Goal: Task Accomplishment & Management: Complete application form

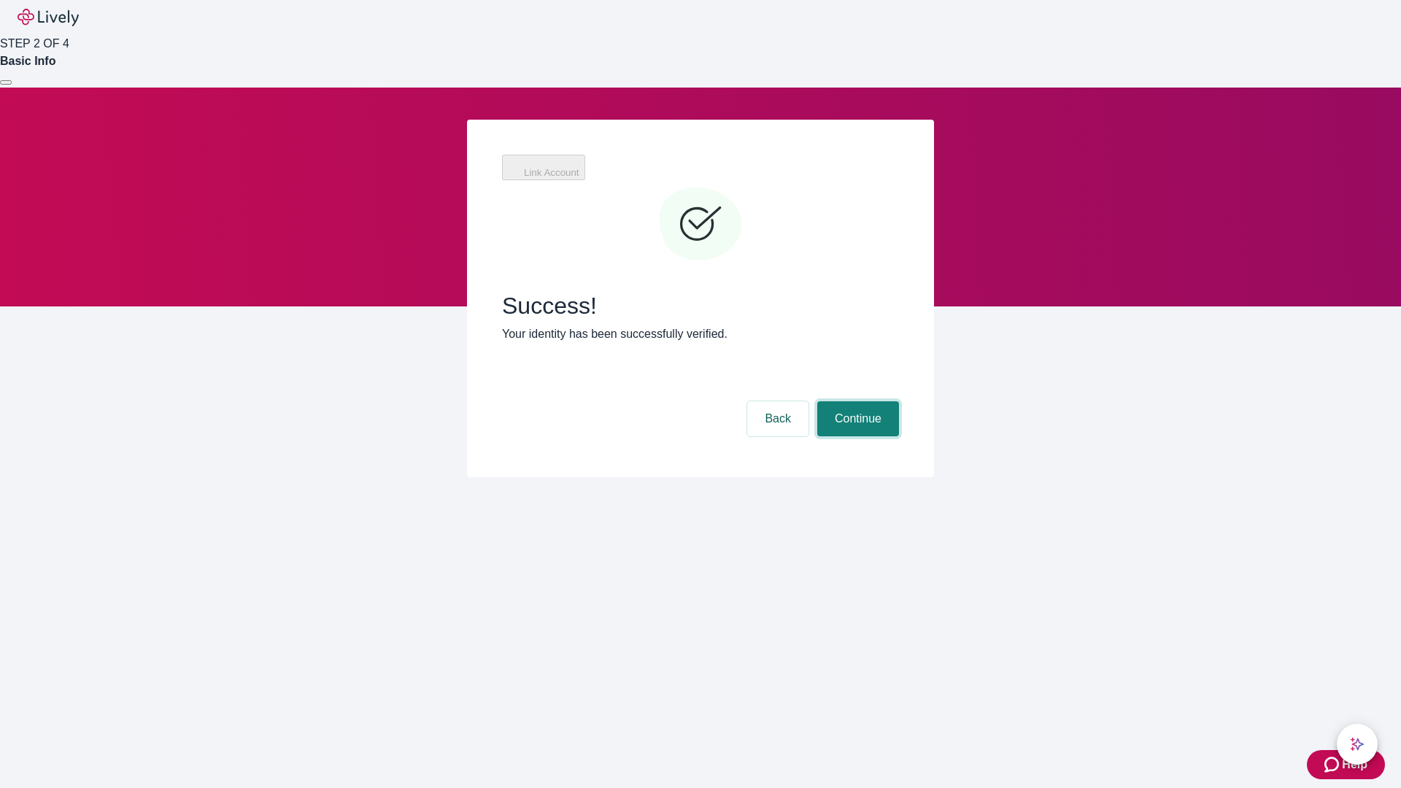
click at [856, 401] on button "Continue" at bounding box center [858, 418] width 82 height 35
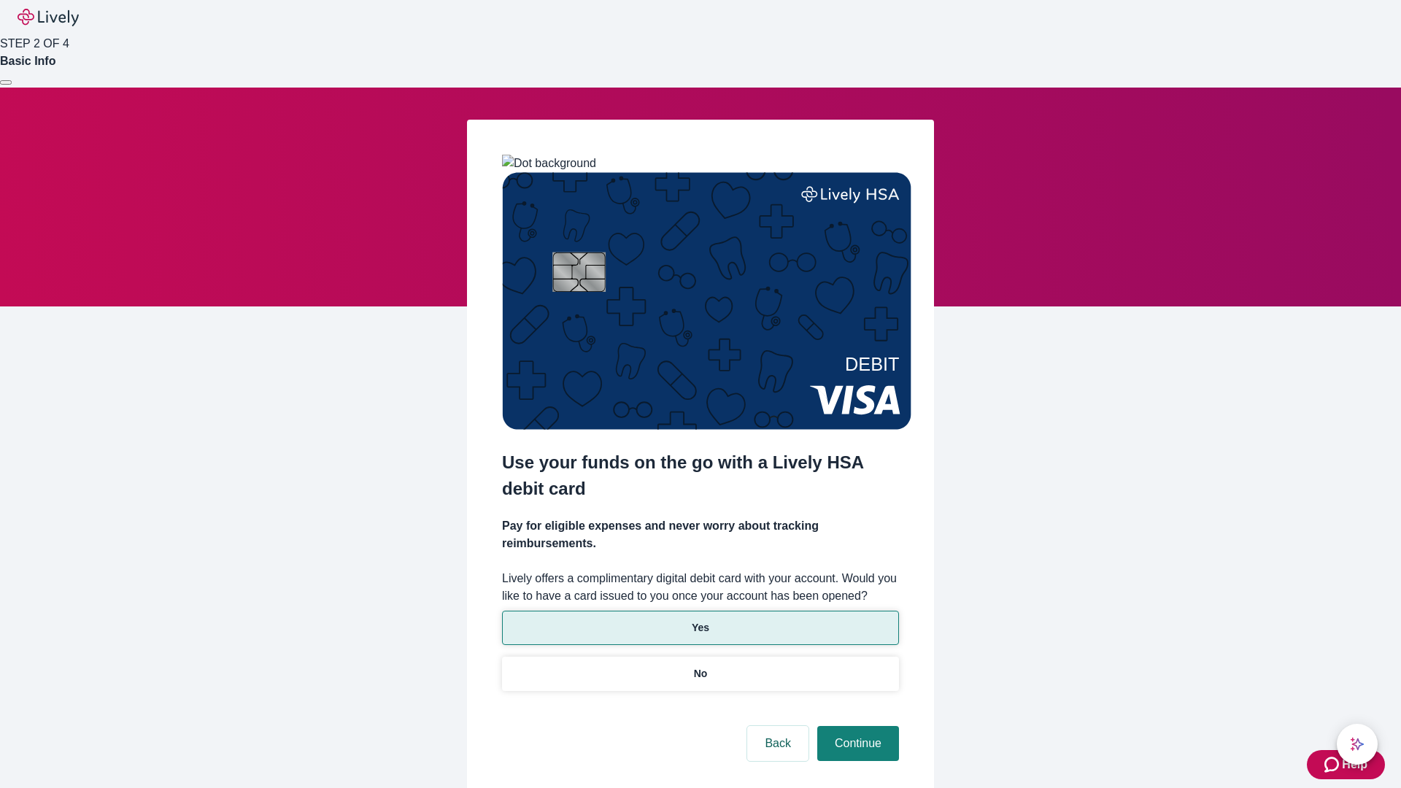
click at [700, 620] on p "Yes" at bounding box center [701, 627] width 18 height 15
click at [856, 726] on button "Continue" at bounding box center [858, 743] width 82 height 35
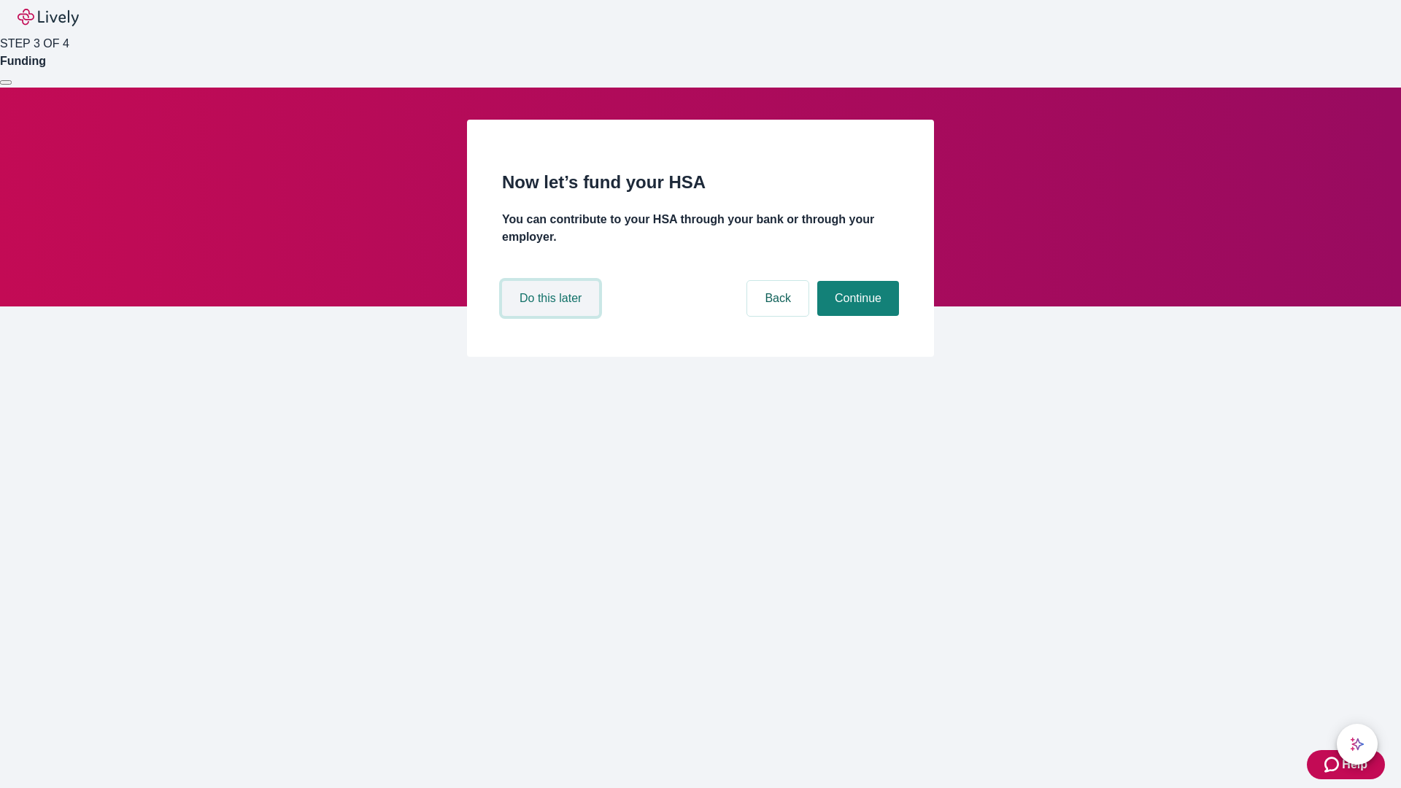
click at [552, 316] on button "Do this later" at bounding box center [550, 298] width 97 height 35
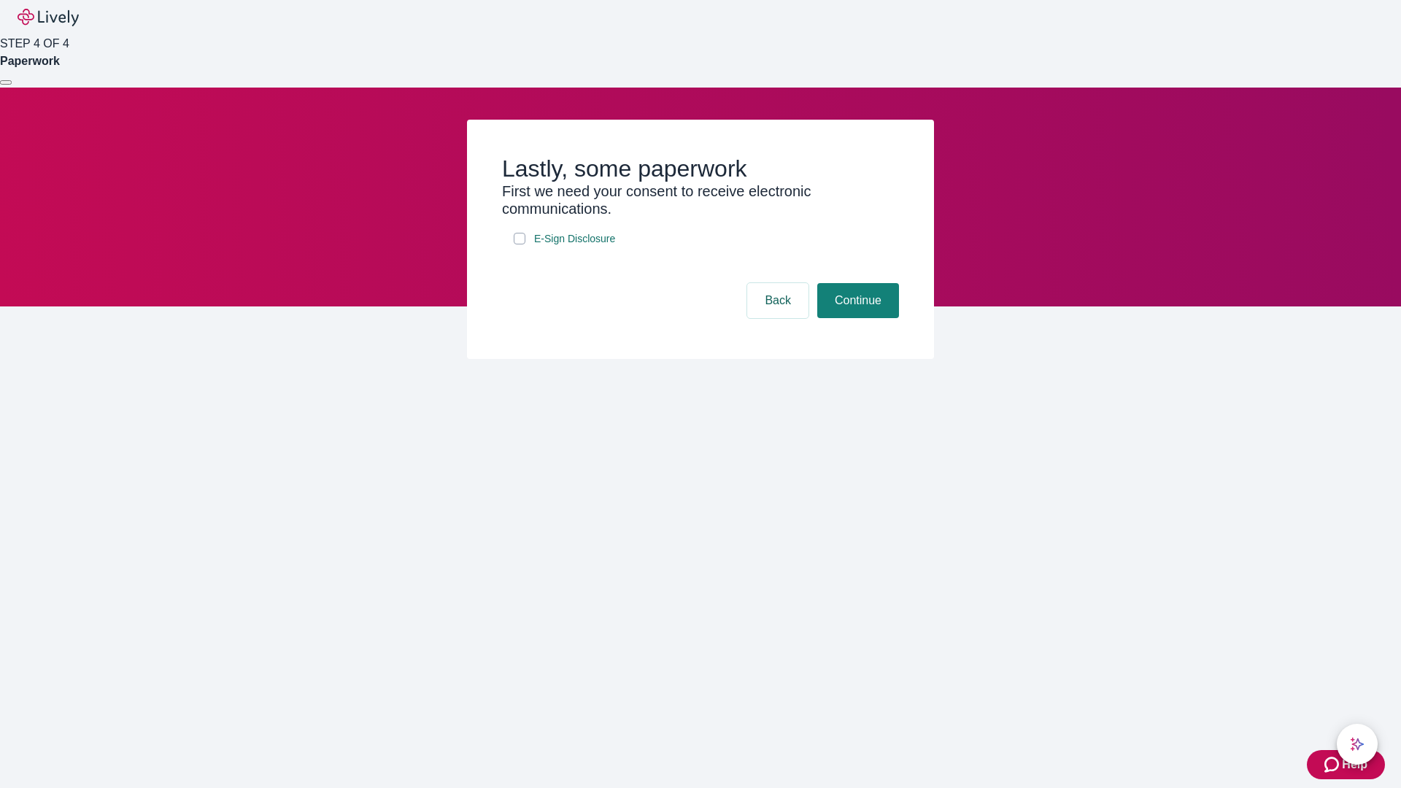
click at [519, 244] on input "E-Sign Disclosure" at bounding box center [520, 239] width 12 height 12
checkbox input "true"
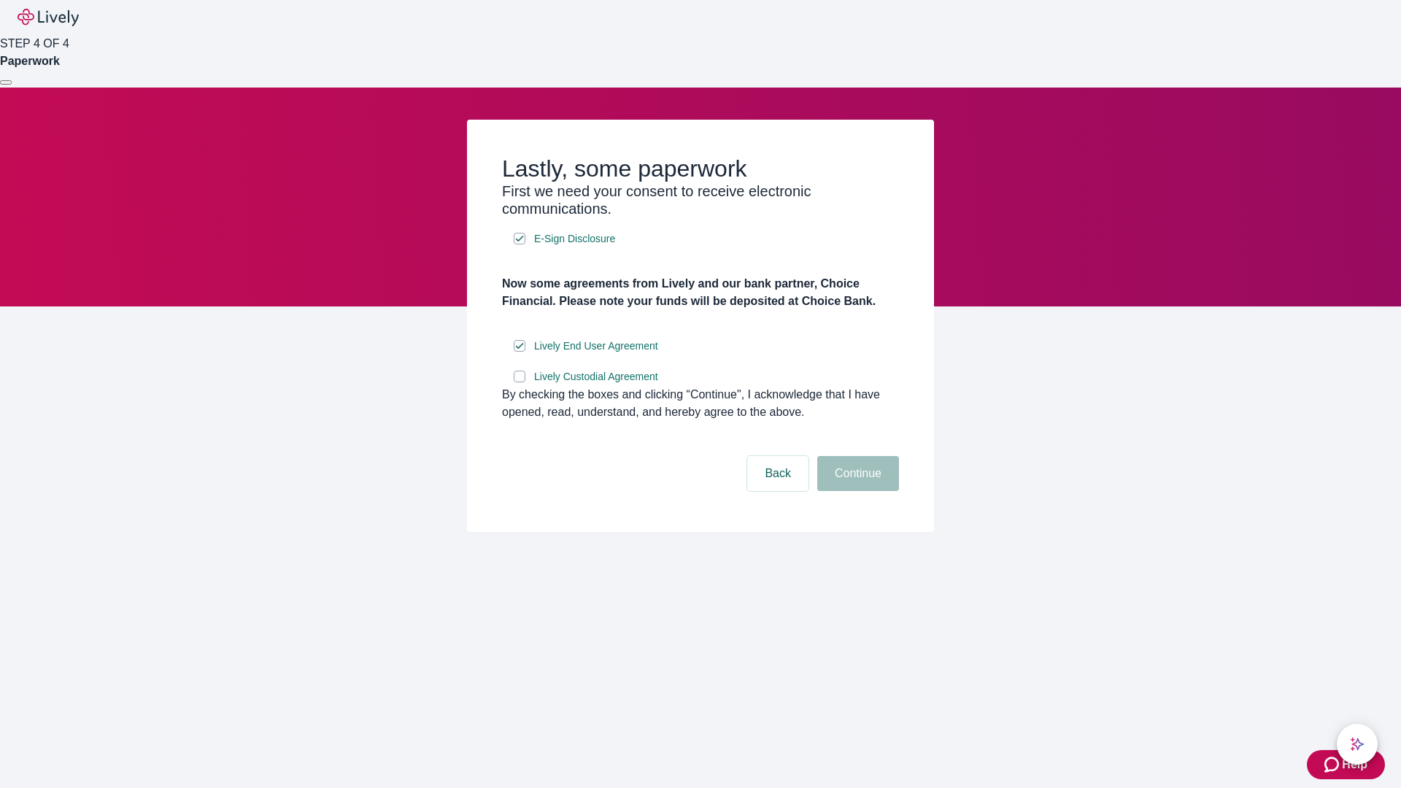
click at [519, 382] on input "Lively Custodial Agreement" at bounding box center [520, 377] width 12 height 12
checkbox input "true"
click at [856, 491] on button "Continue" at bounding box center [858, 473] width 82 height 35
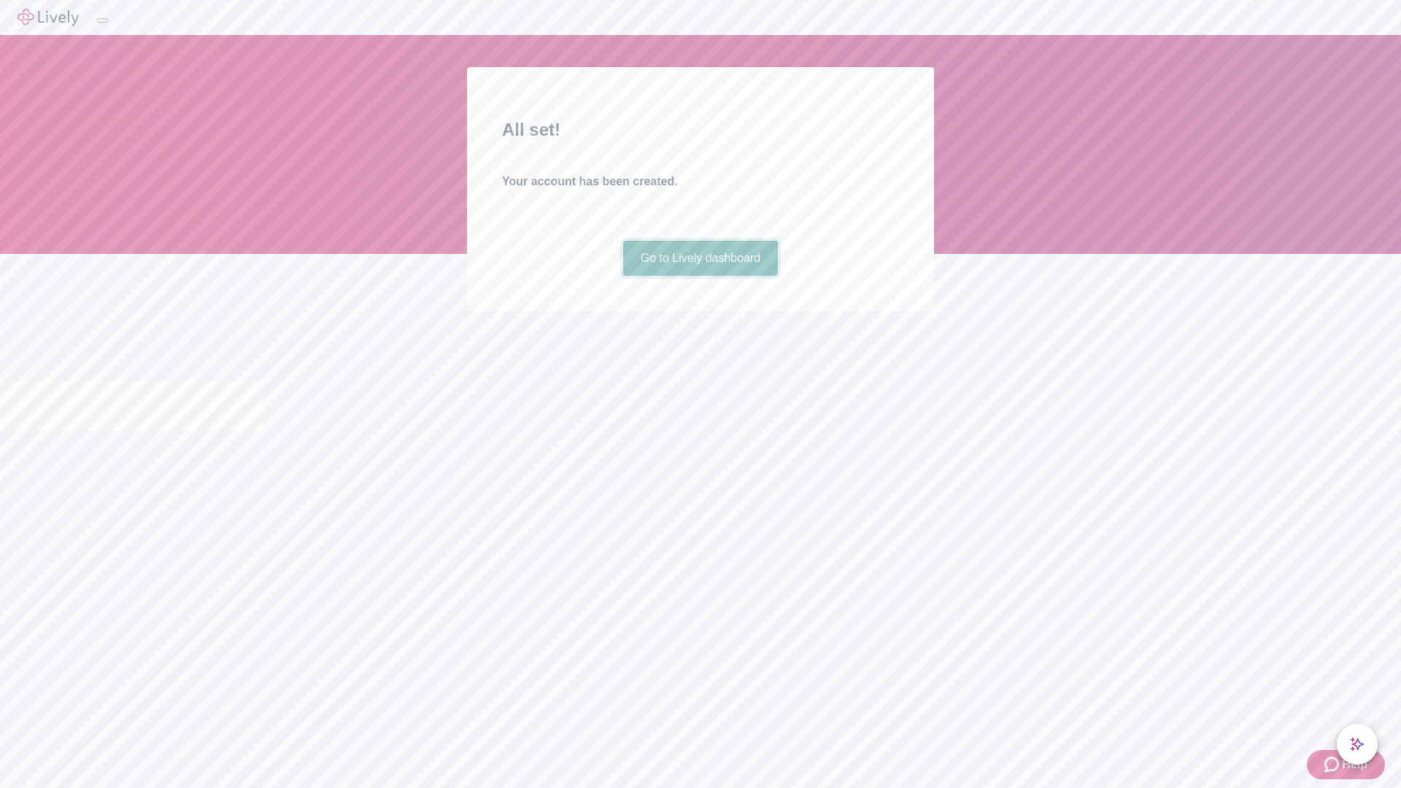
click at [700, 276] on link "Go to Lively dashboard" at bounding box center [700, 258] width 155 height 35
